Goal: Obtain resource: Obtain resource

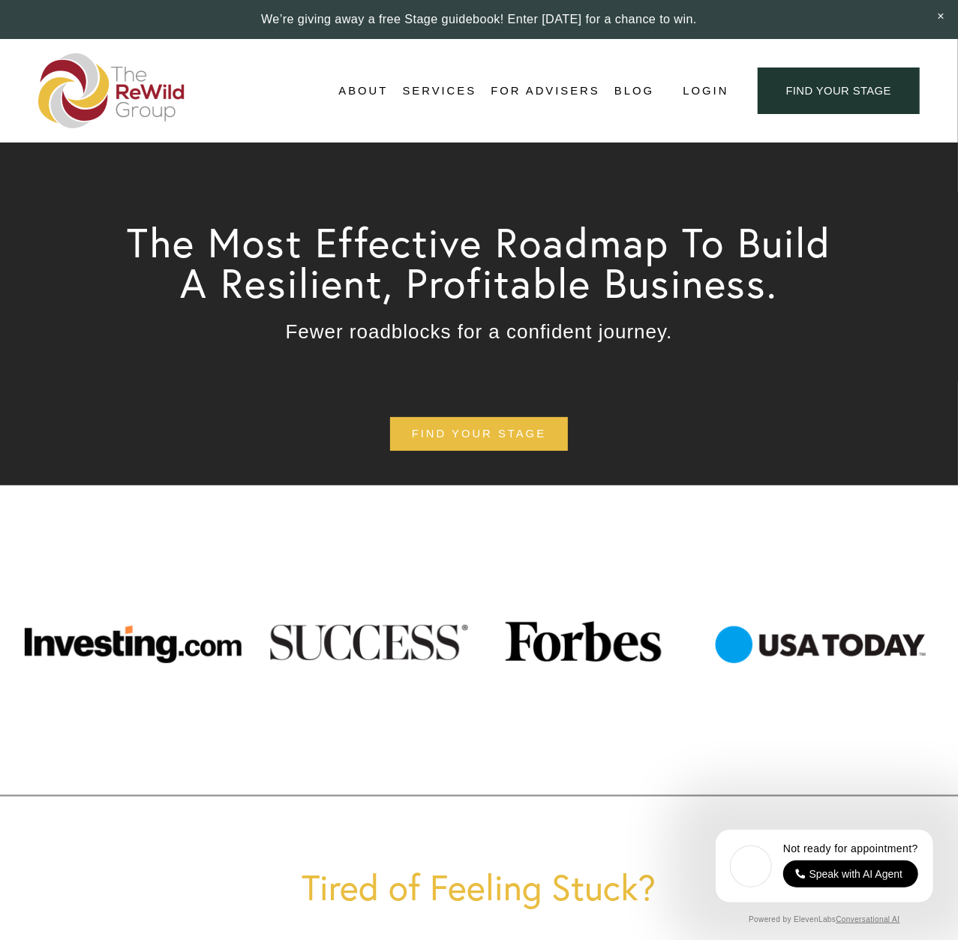
click at [0, 0] on span "Free Resources" at bounding box center [0, 0] width 0 height 0
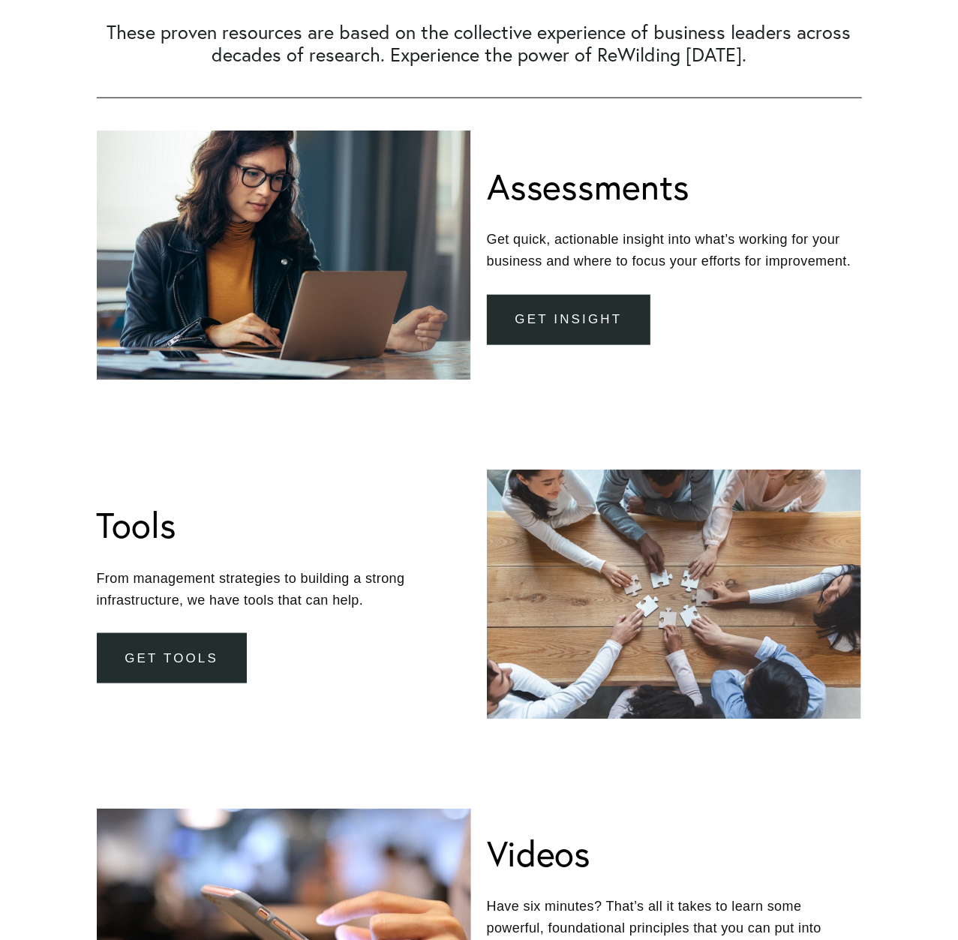
scroll to position [702, 0]
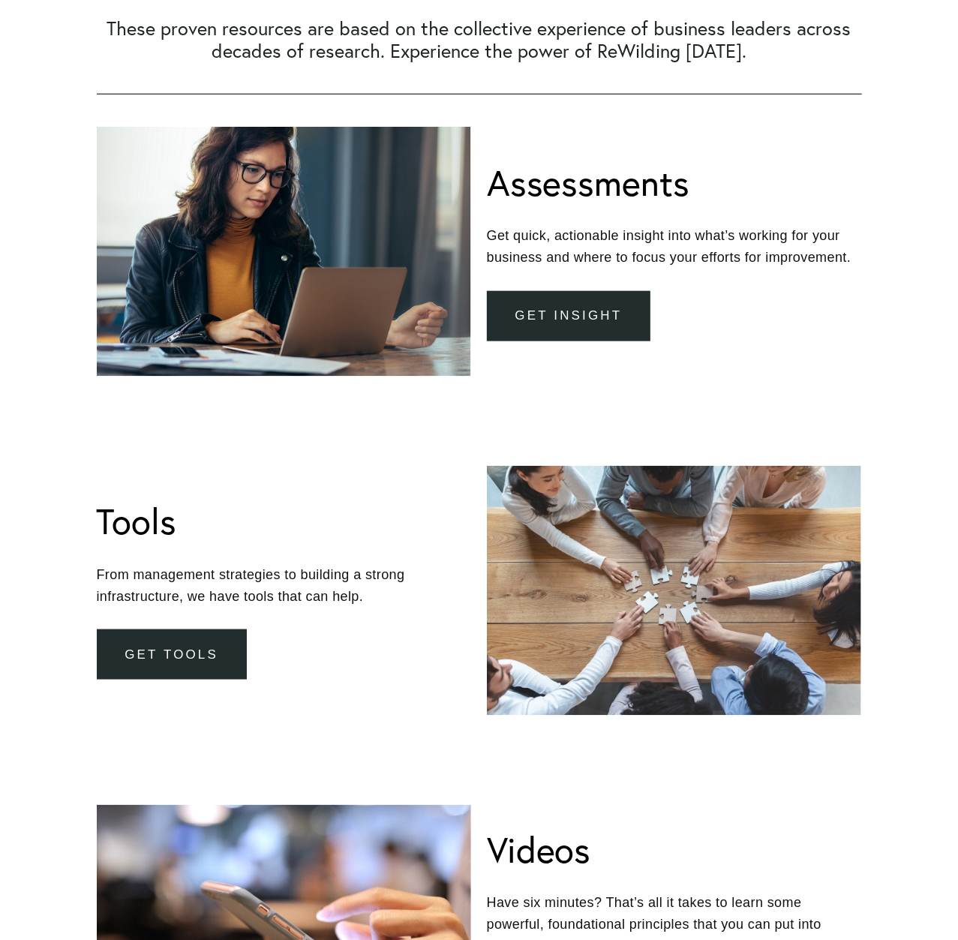
click at [540, 304] on link "get insight" at bounding box center [569, 316] width 164 height 50
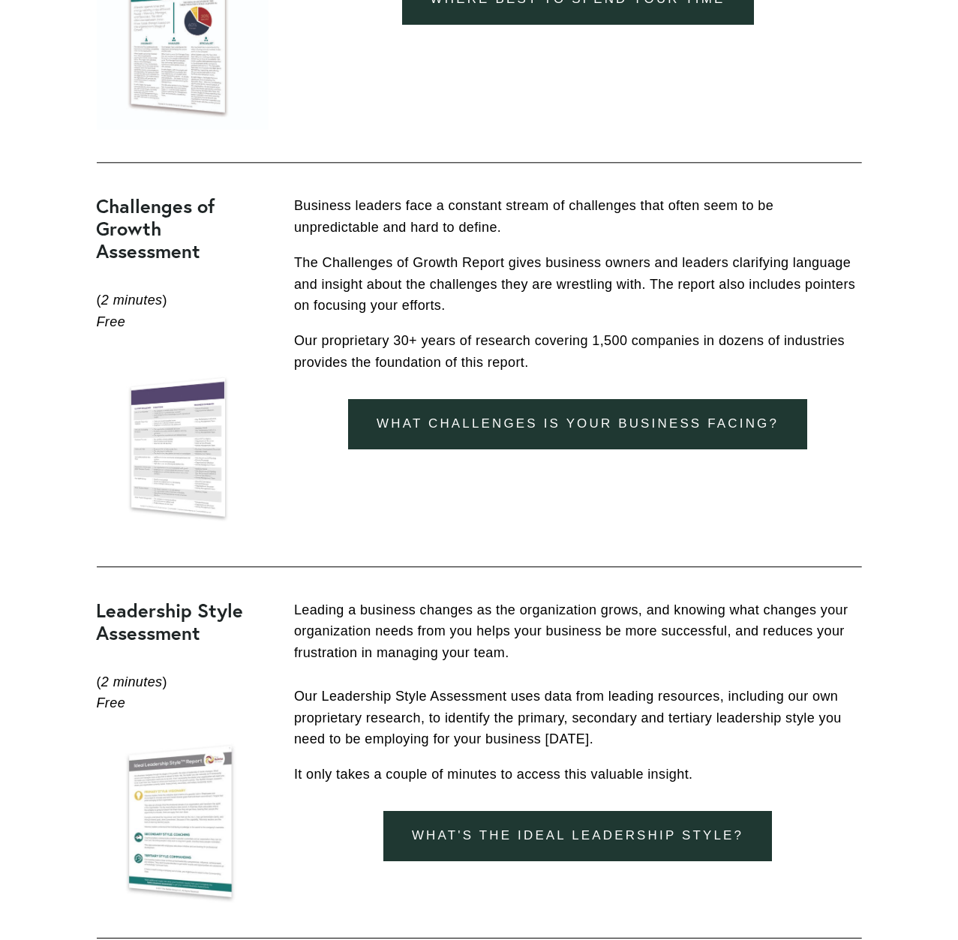
scroll to position [1872, 0]
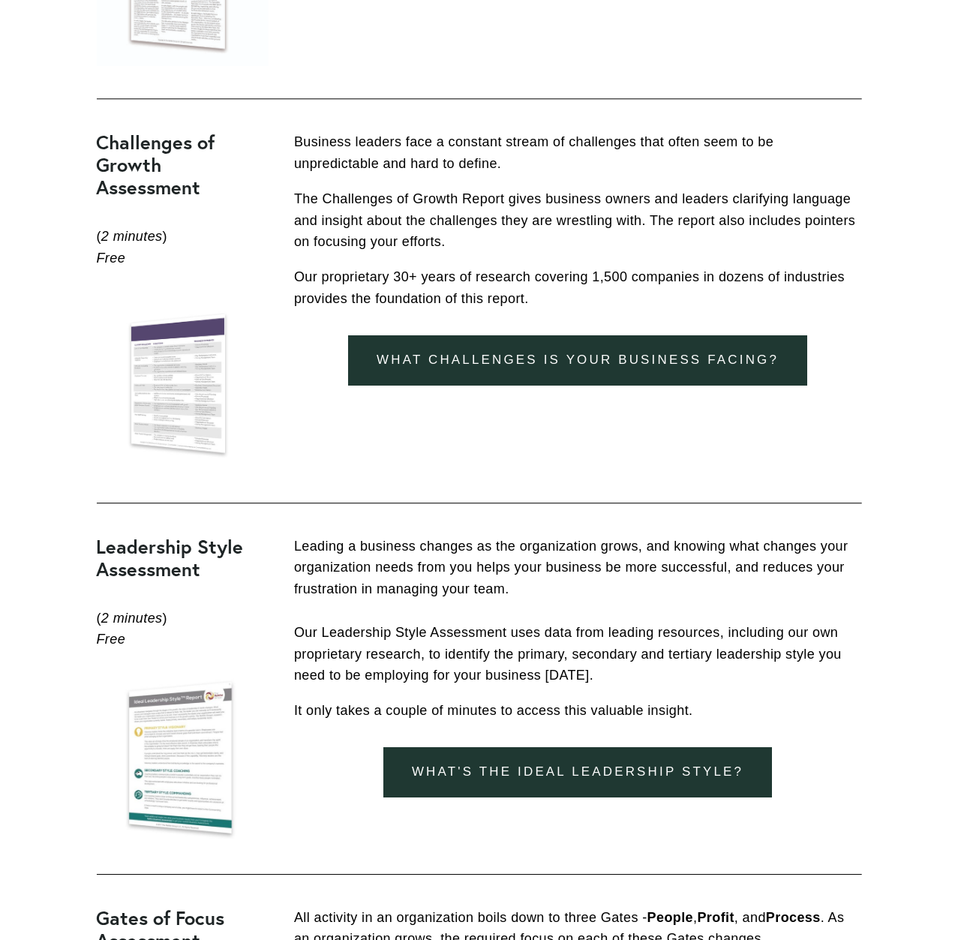
click at [465, 352] on link "What Challenges is your business facing?" at bounding box center [577, 360] width 459 height 50
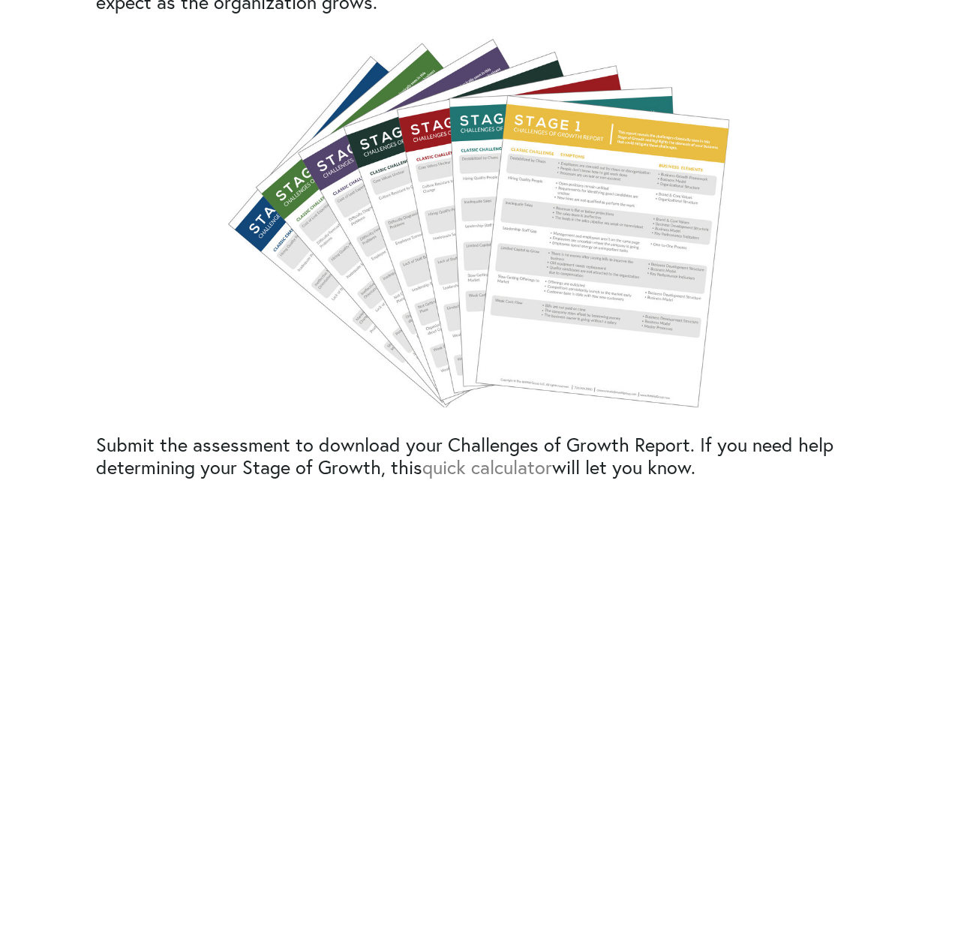
scroll to position [936, 0]
